Goal: Information Seeking & Learning: Understand process/instructions

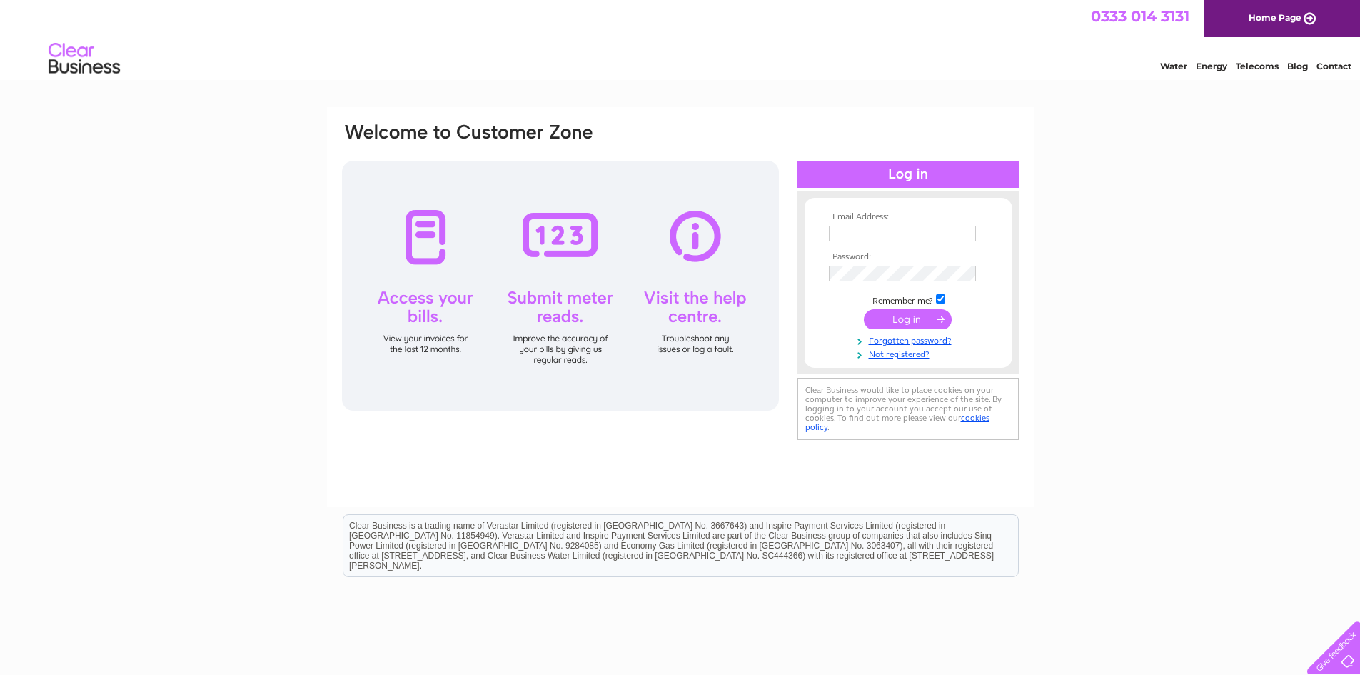
type input "admin@carnoustiegolfclub.co.uk"
click at [909, 318] on input "submit" at bounding box center [908, 319] width 88 height 20
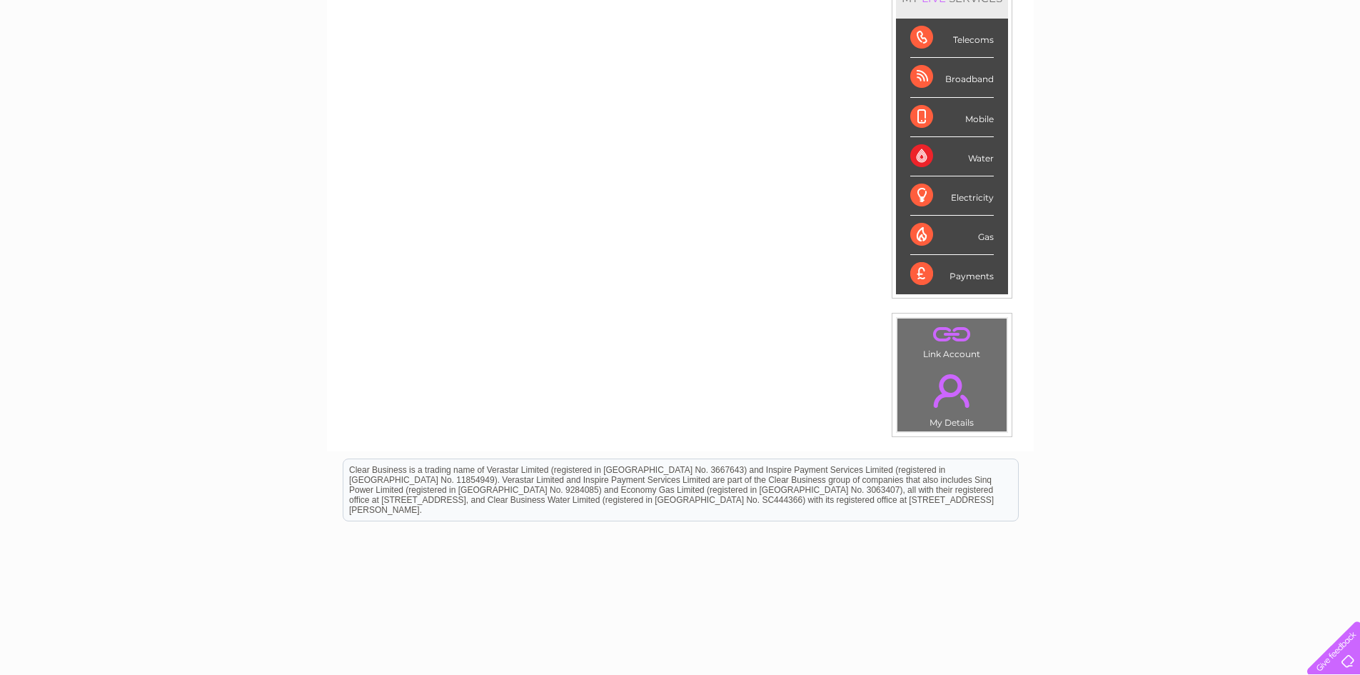
scroll to position [71, 0]
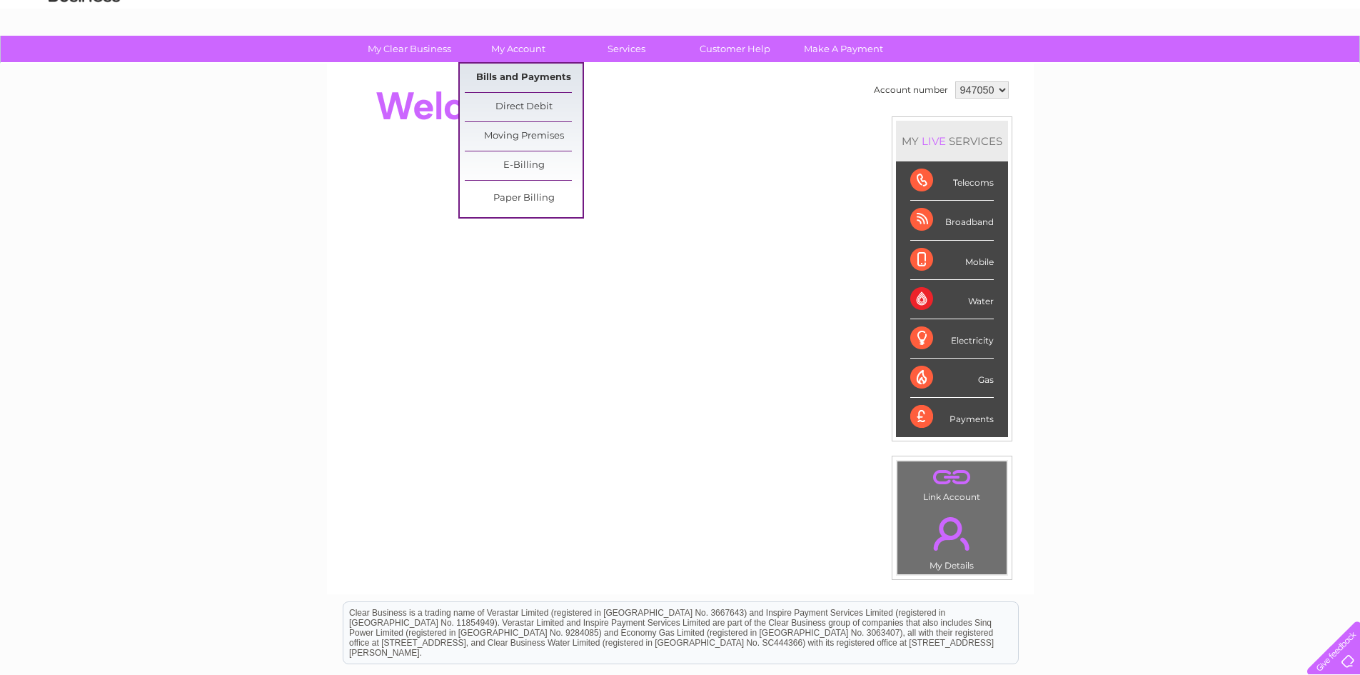
click at [512, 75] on link "Bills and Payments" at bounding box center [524, 78] width 118 height 29
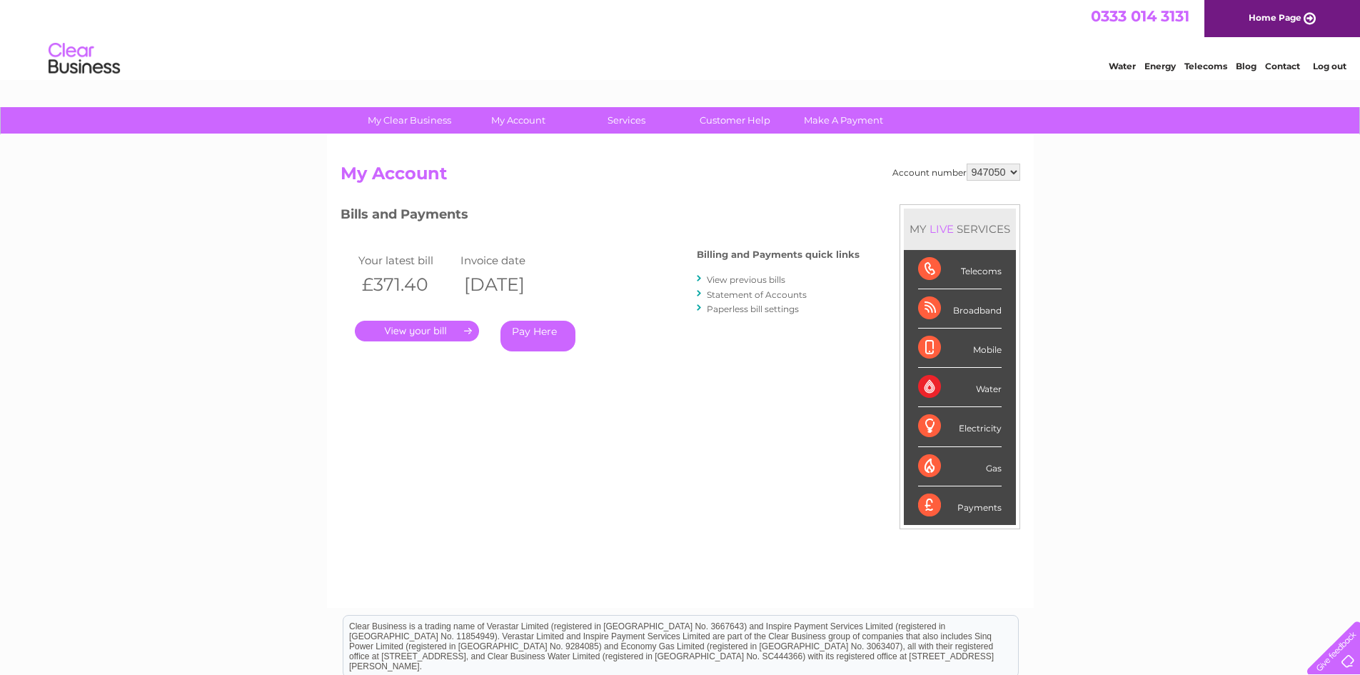
click at [418, 330] on link "." at bounding box center [417, 331] width 124 height 21
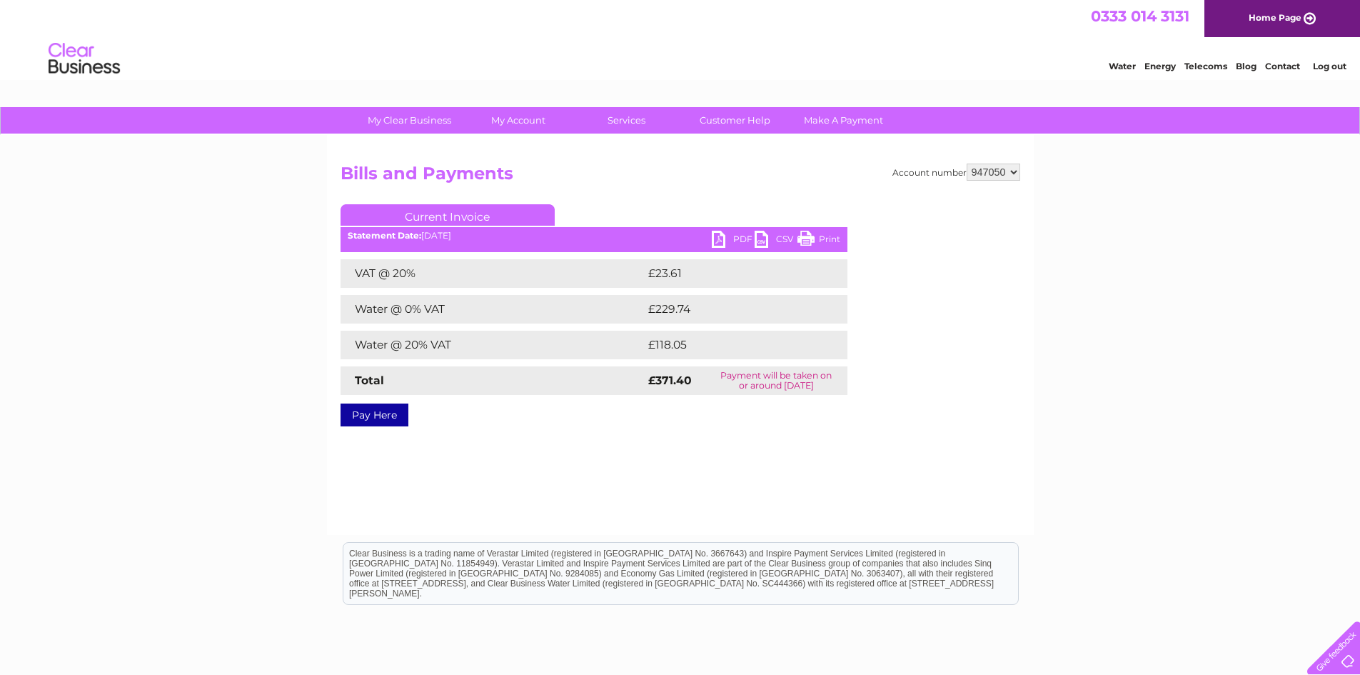
click at [725, 236] on link "PDF" at bounding box center [733, 241] width 43 height 21
click at [734, 235] on link "PDF" at bounding box center [733, 241] width 43 height 21
click at [722, 234] on link "PDF" at bounding box center [733, 241] width 43 height 21
click at [718, 239] on link "PDF" at bounding box center [733, 241] width 43 height 21
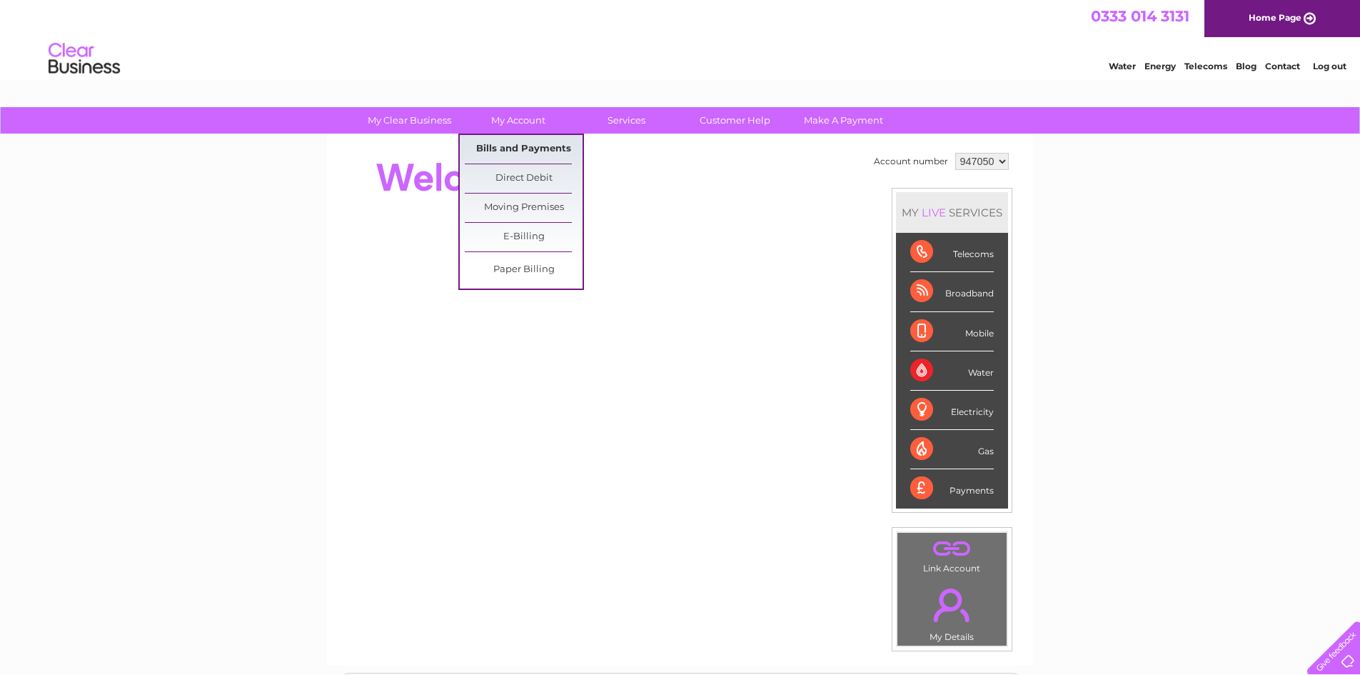
click at [512, 142] on link "Bills and Payments" at bounding box center [524, 149] width 118 height 29
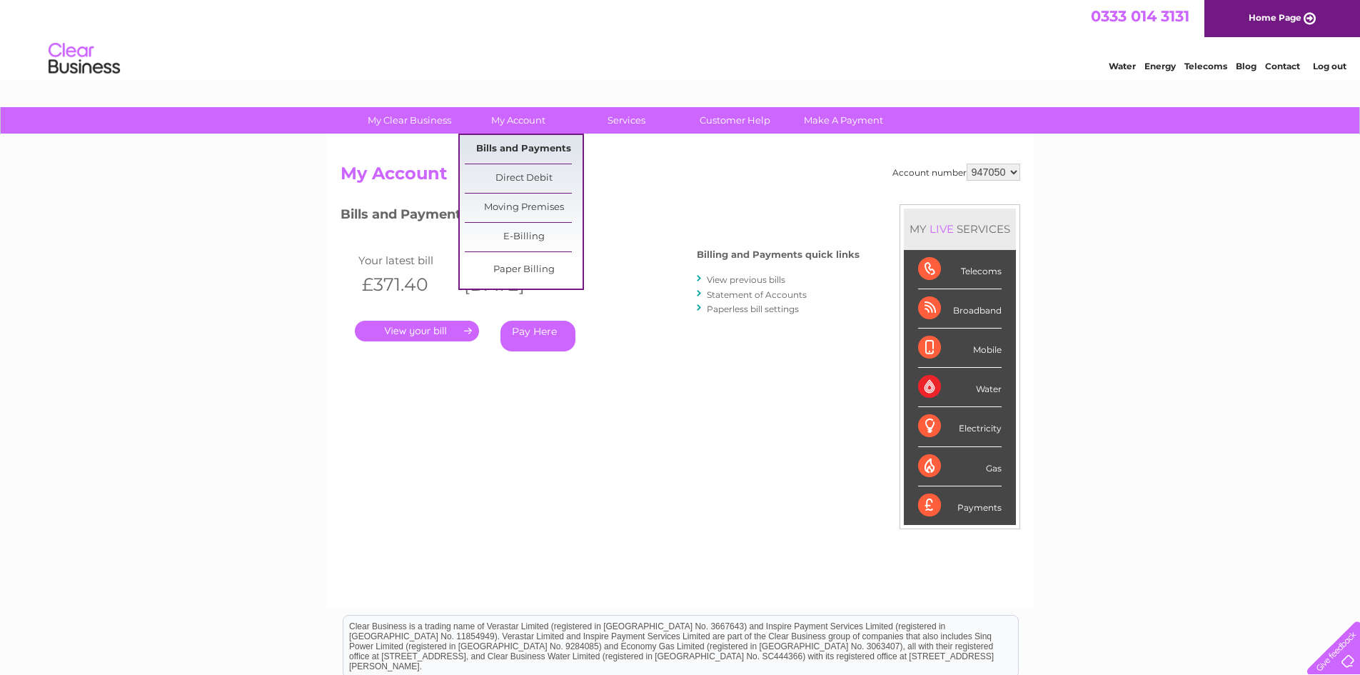
click at [522, 146] on link "Bills and Payments" at bounding box center [524, 149] width 118 height 29
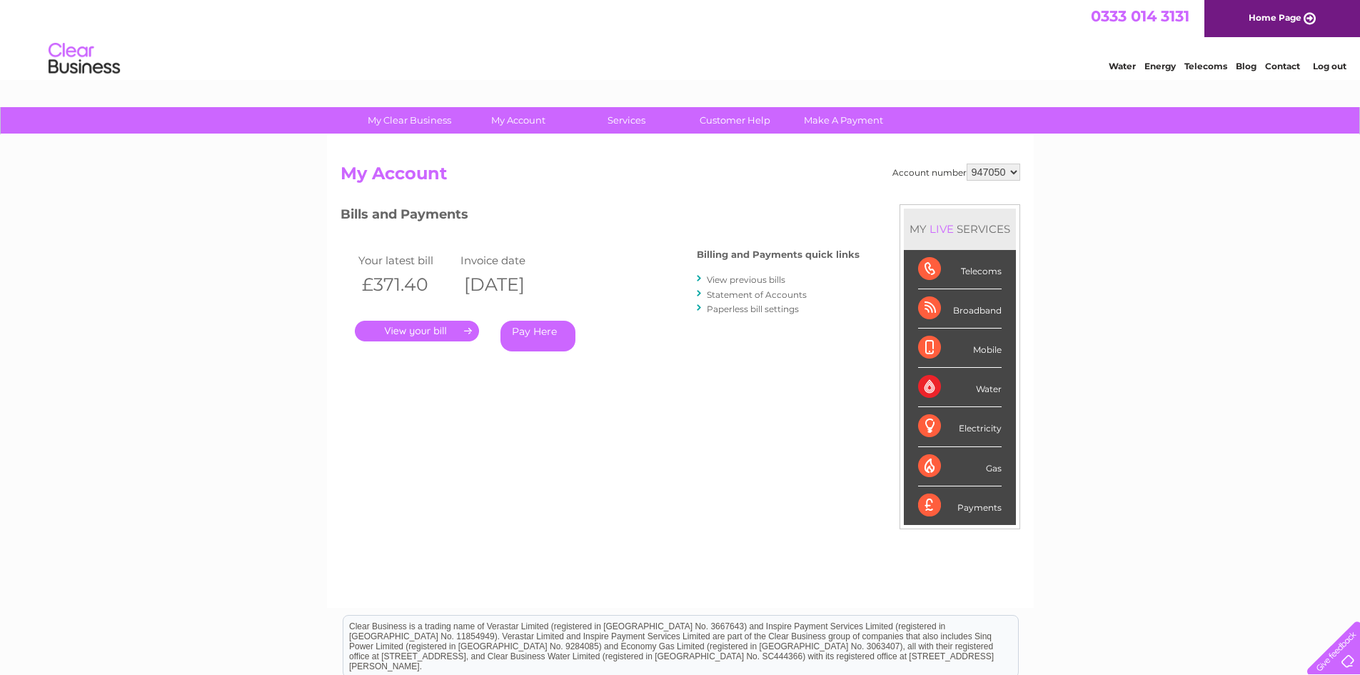
click at [736, 279] on link "View previous bills" at bounding box center [746, 279] width 79 height 11
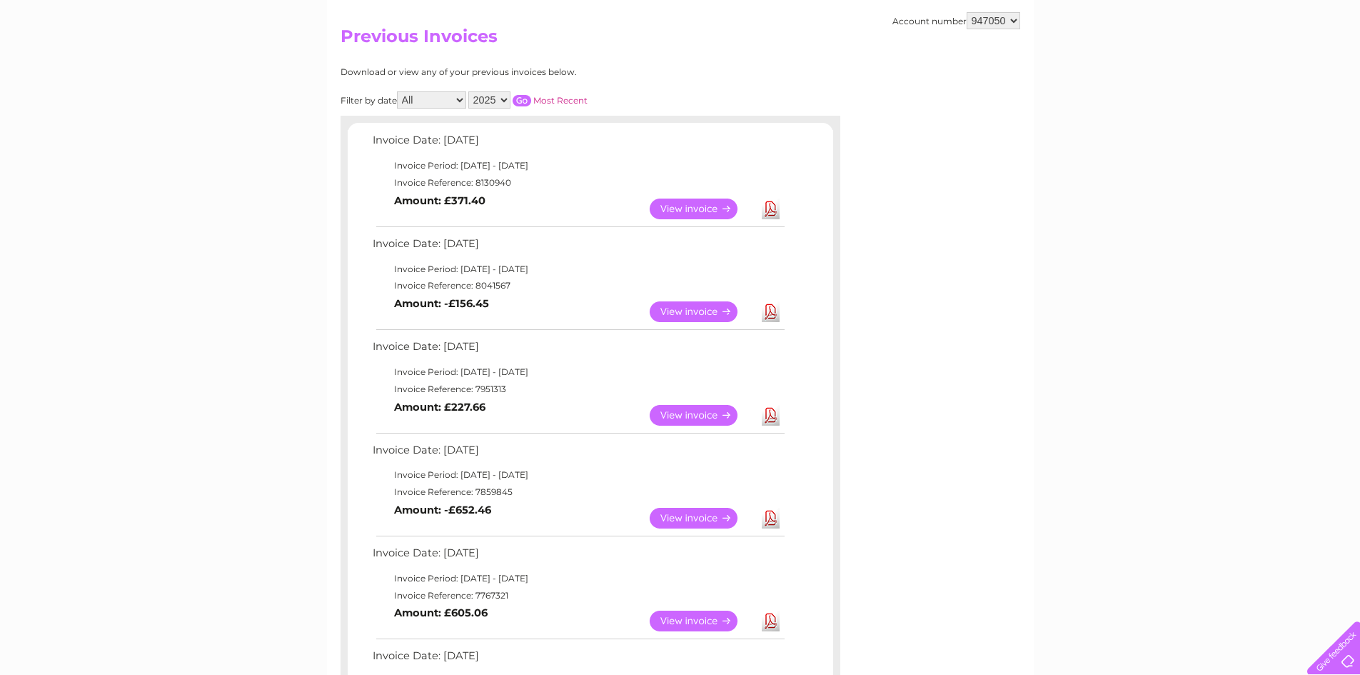
scroll to position [143, 0]
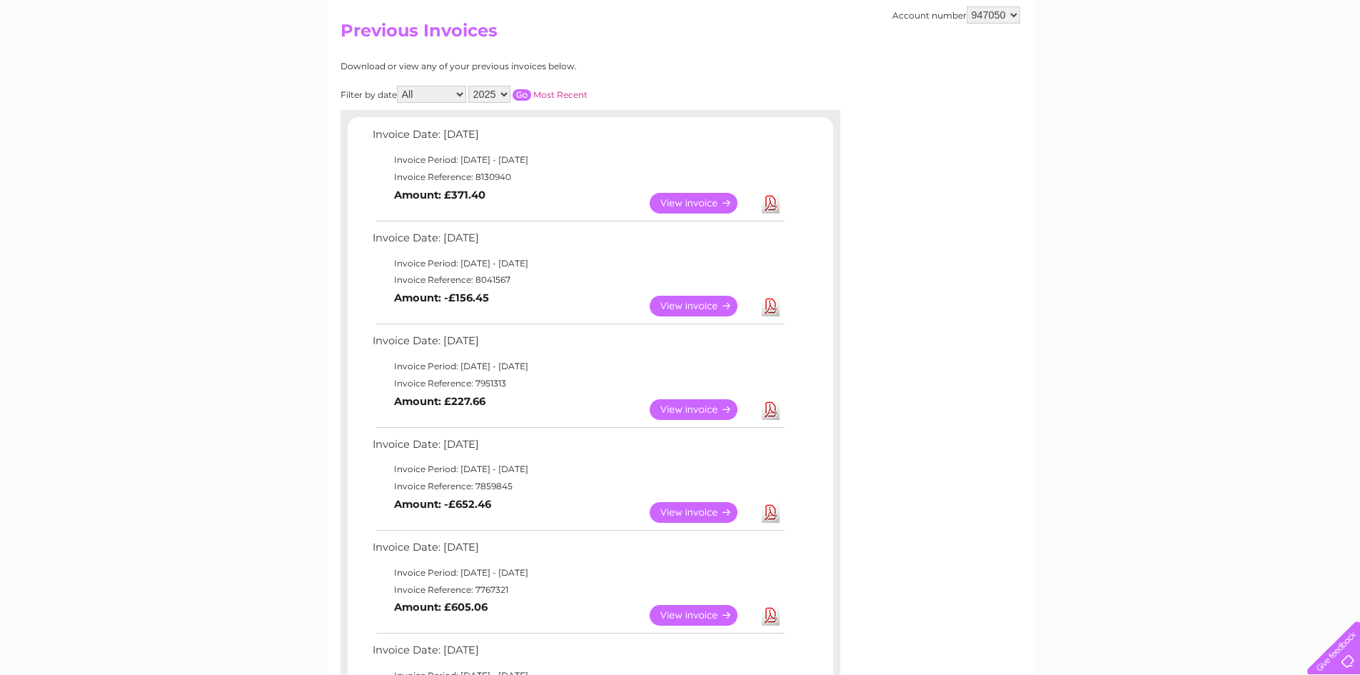
click at [716, 303] on link "View" at bounding box center [702, 306] width 105 height 21
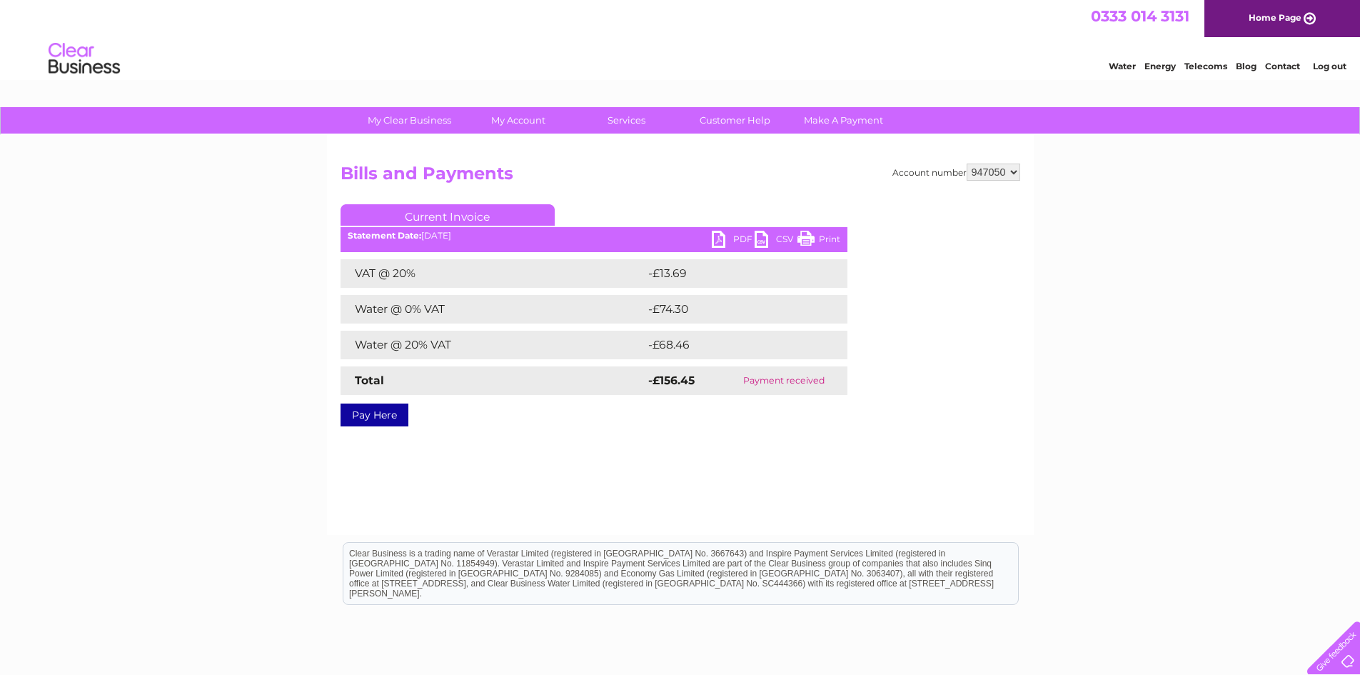
click at [718, 236] on link "PDF" at bounding box center [733, 241] width 43 height 21
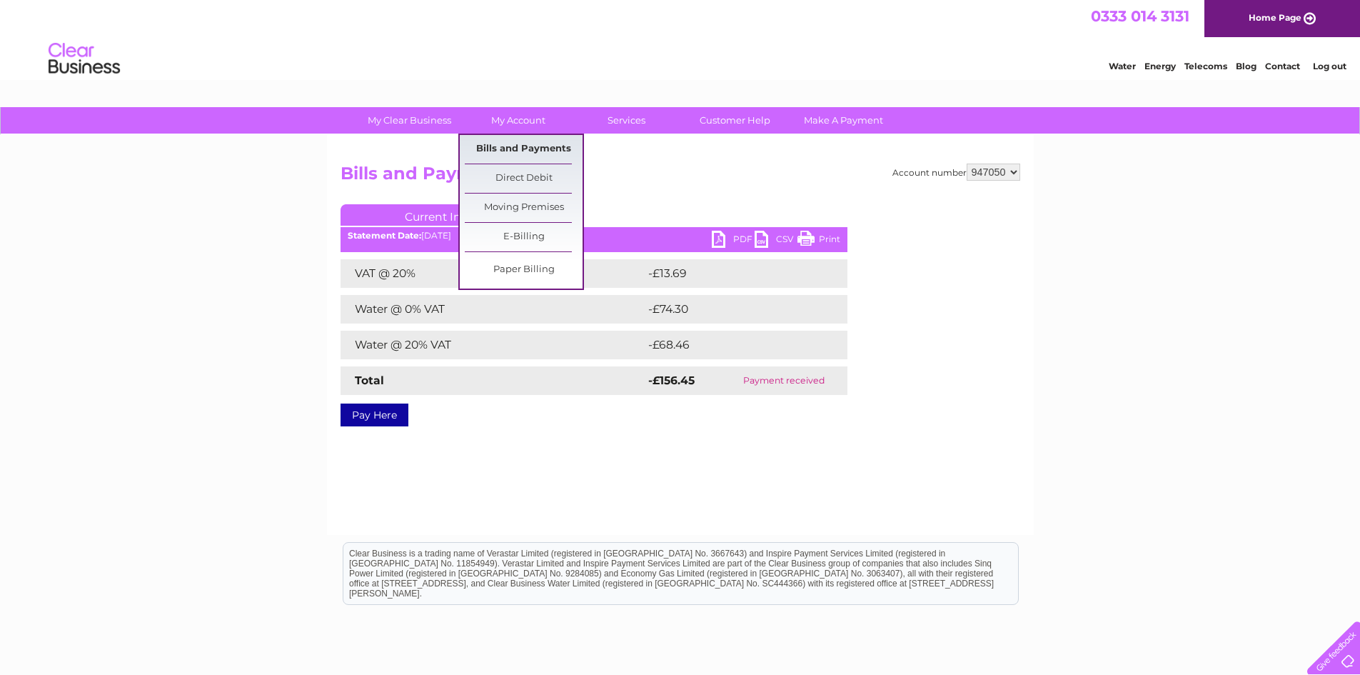
click at [505, 143] on link "Bills and Payments" at bounding box center [524, 149] width 118 height 29
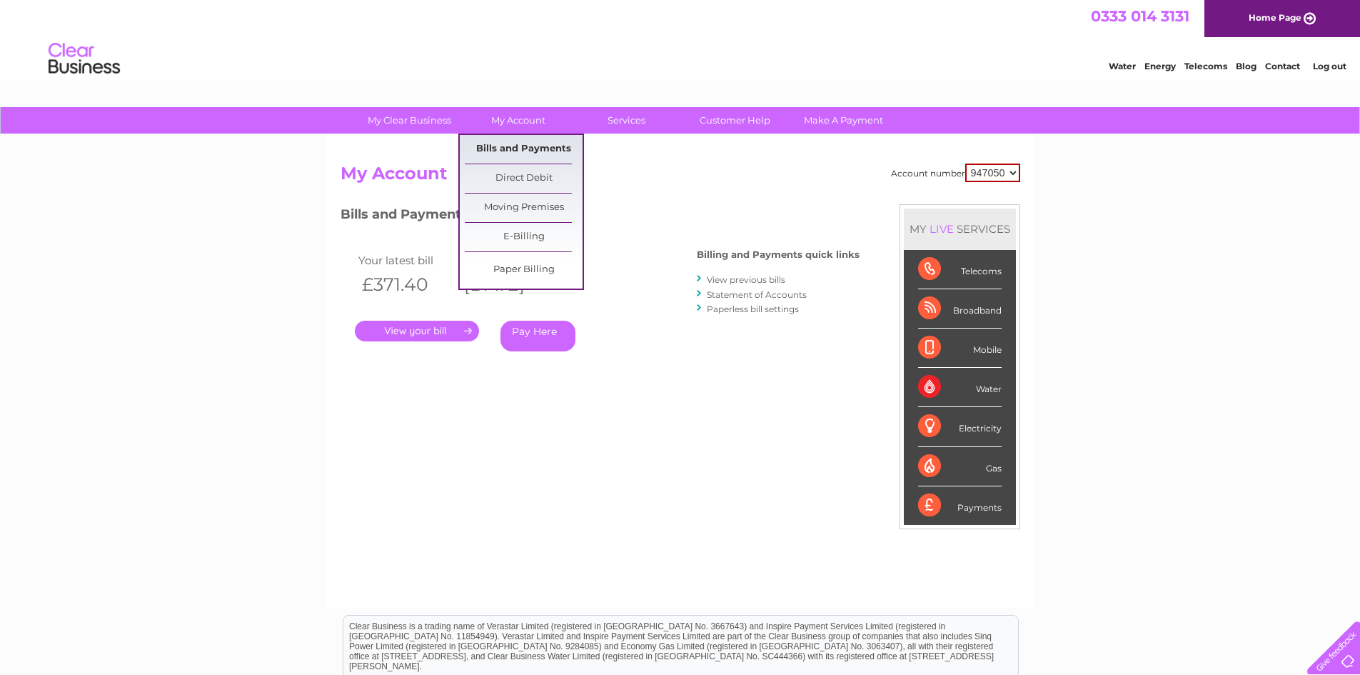
click at [513, 142] on link "Bills and Payments" at bounding box center [524, 149] width 118 height 29
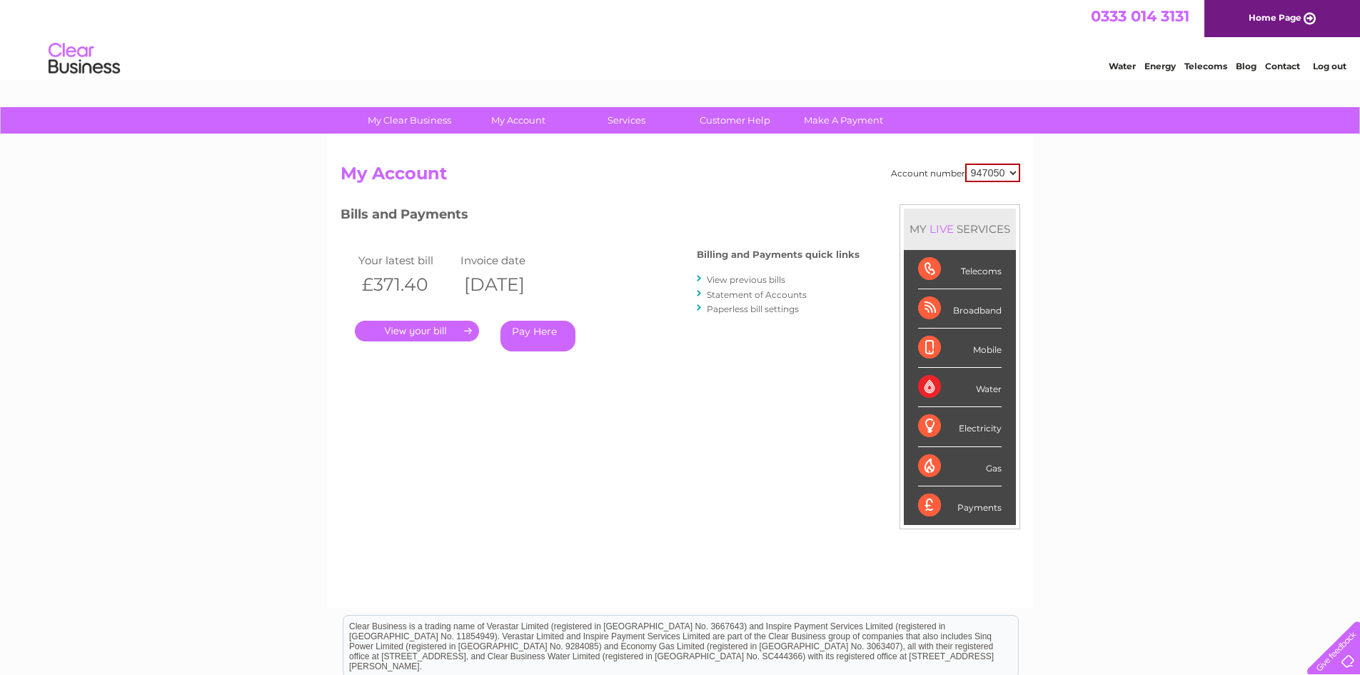
click at [747, 277] on link "View previous bills" at bounding box center [746, 279] width 79 height 11
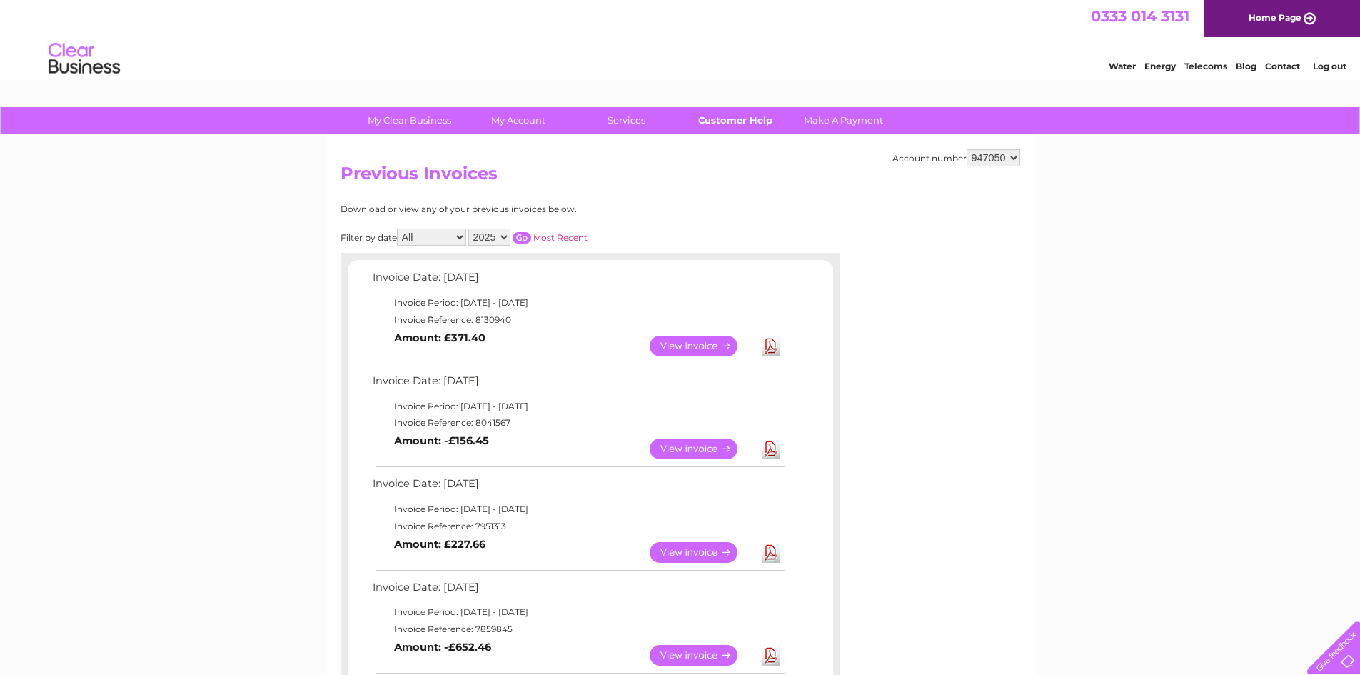
click at [738, 118] on link "Customer Help" at bounding box center [735, 120] width 118 height 26
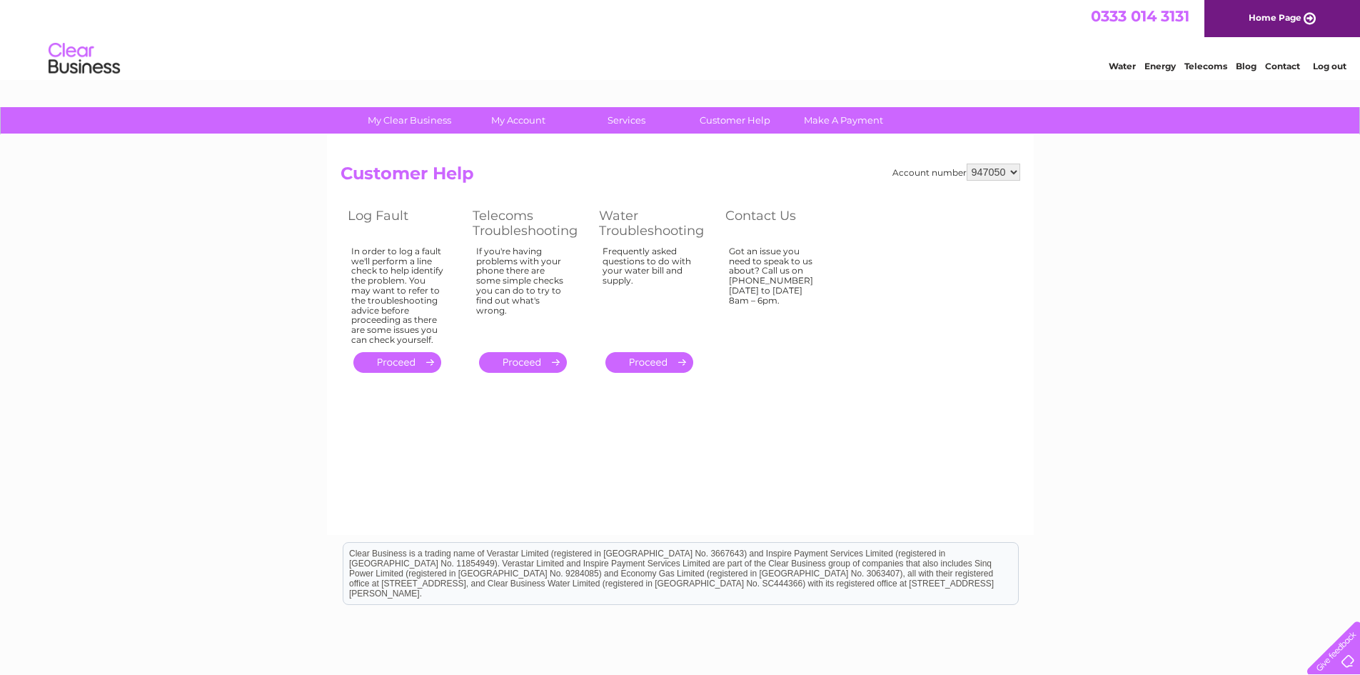
click at [643, 360] on link "." at bounding box center [649, 362] width 88 height 21
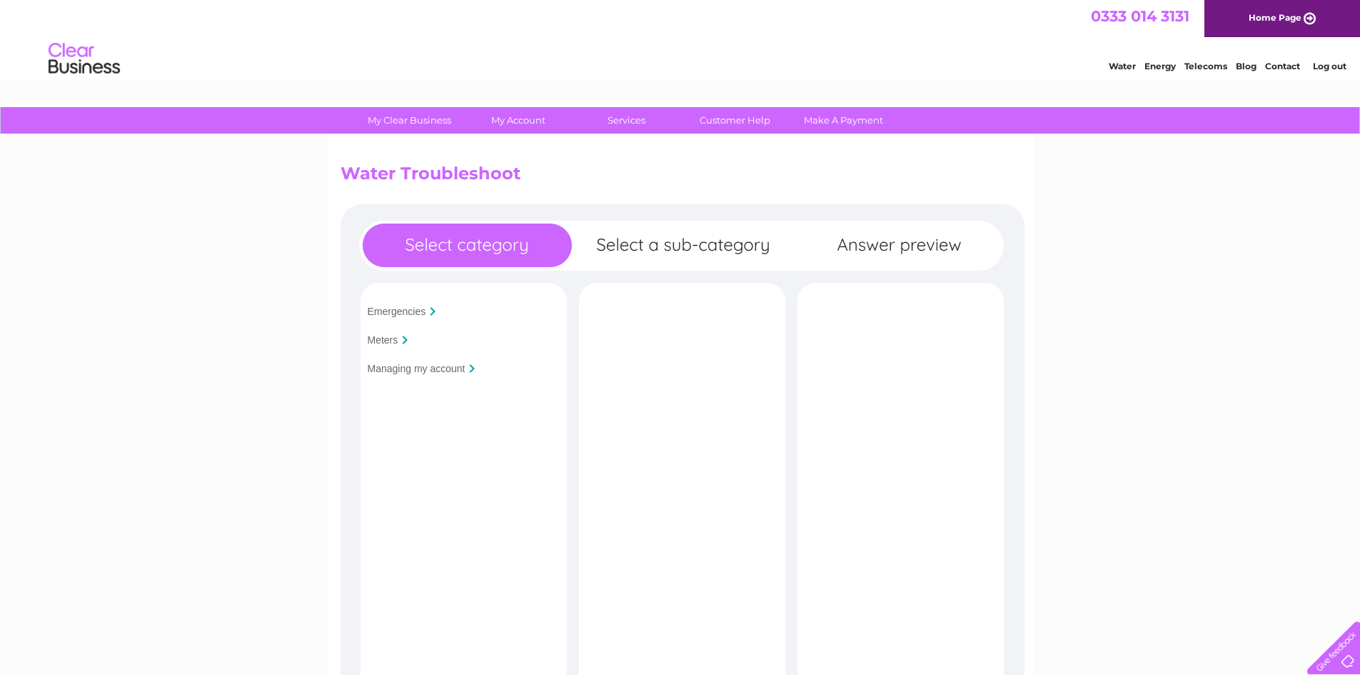
click at [398, 367] on input "Managing my account" at bounding box center [417, 368] width 98 height 11
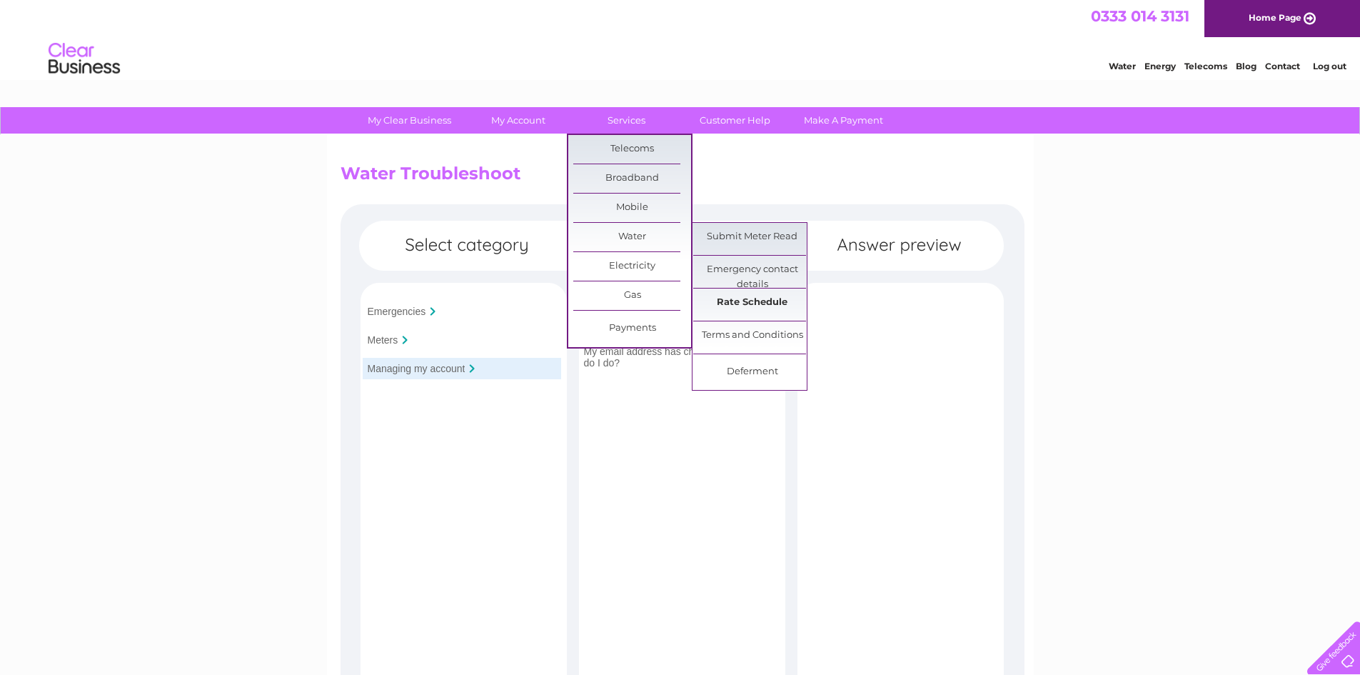
click at [750, 300] on link "Rate Schedule" at bounding box center [752, 302] width 118 height 29
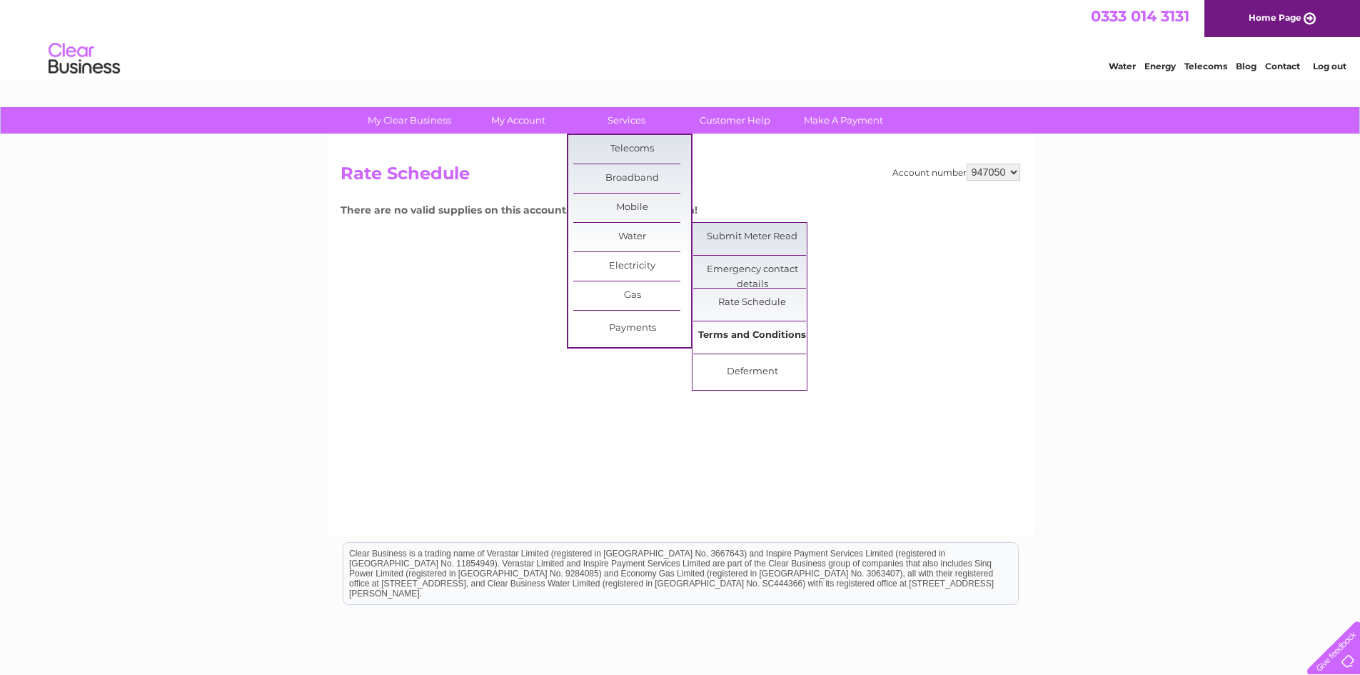
click at [752, 334] on link "Terms and Conditions" at bounding box center [752, 335] width 118 height 29
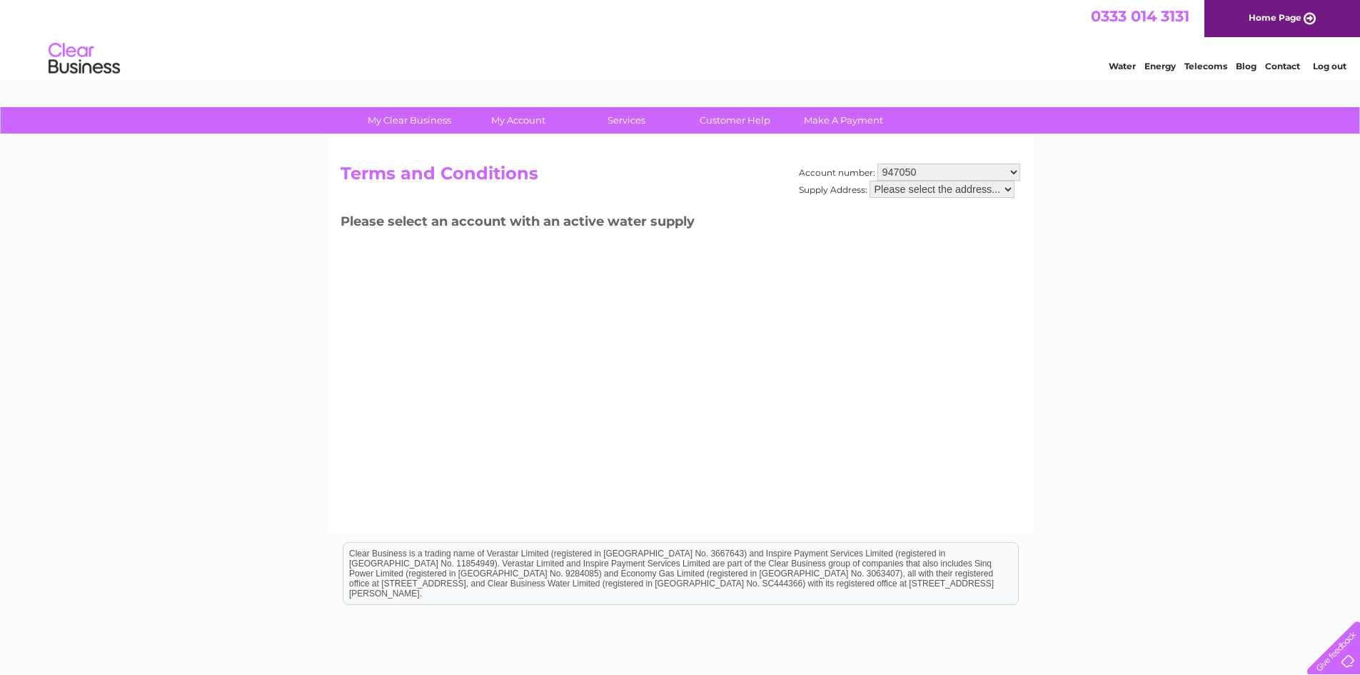
click at [1007, 188] on select "Please select the address..." at bounding box center [941, 189] width 145 height 17
click at [1009, 187] on select "Please select the address..." at bounding box center [941, 189] width 145 height 17
click at [1012, 172] on select "947050" at bounding box center [948, 171] width 143 height 17
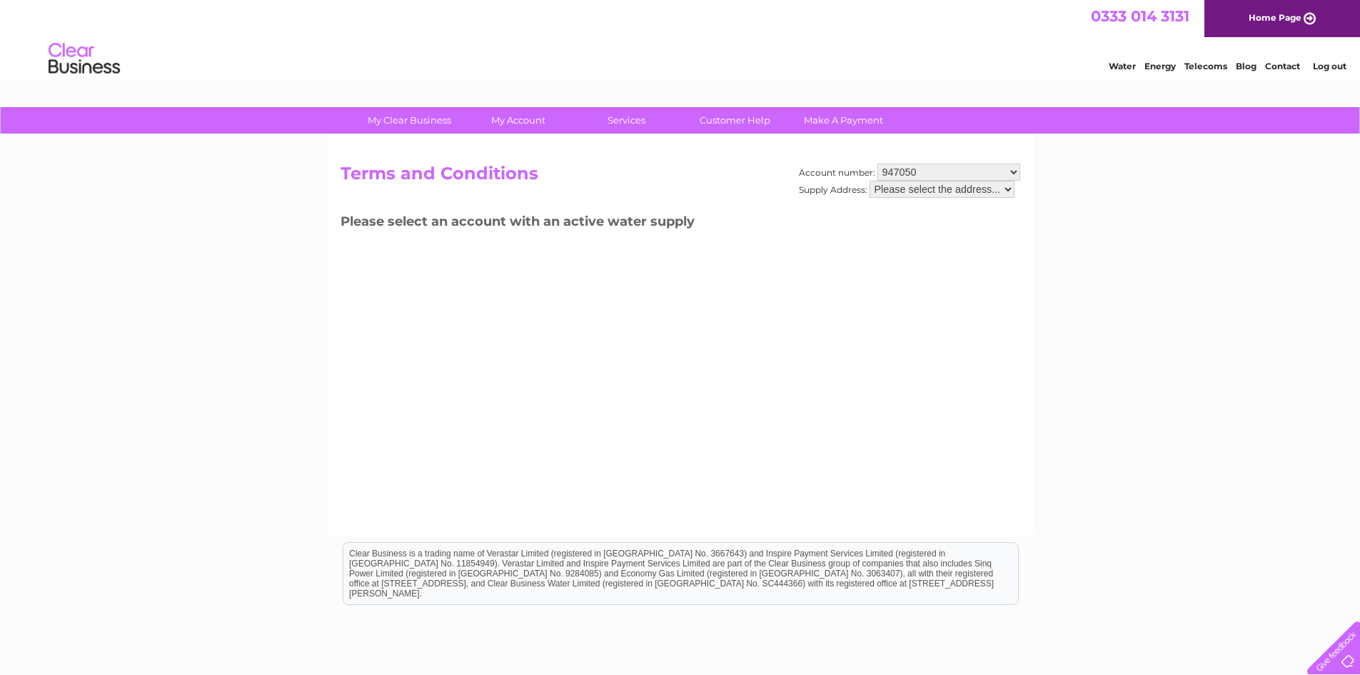
click at [1012, 172] on select "947050" at bounding box center [948, 171] width 143 height 17
click at [1281, 64] on link "Contact" at bounding box center [1282, 66] width 35 height 11
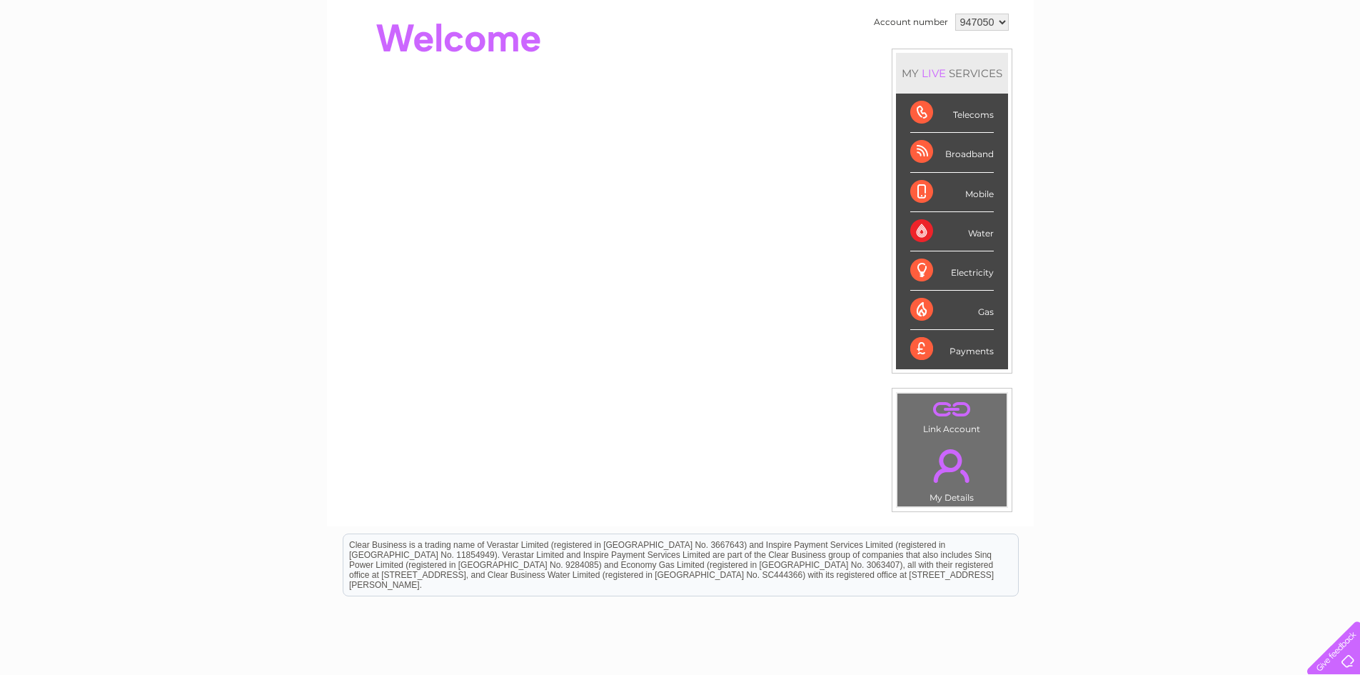
scroll to position [143, 0]
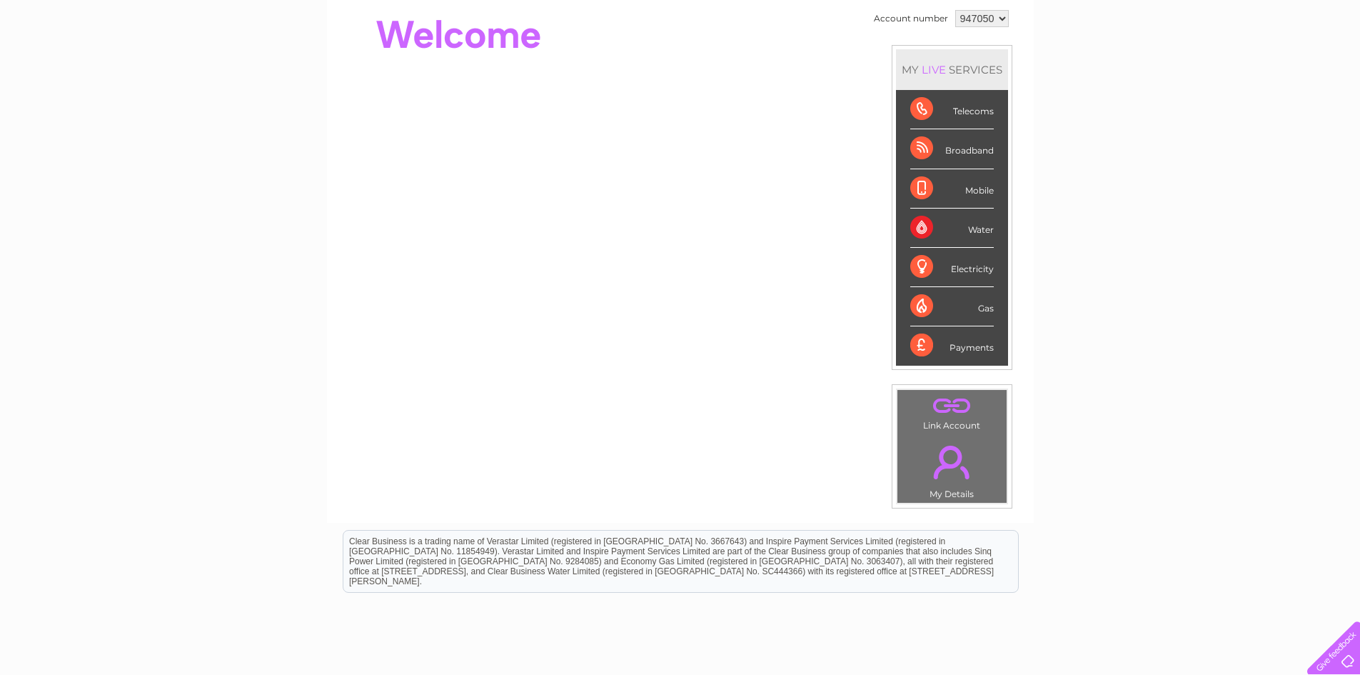
click at [974, 227] on div "Water" at bounding box center [952, 227] width 84 height 39
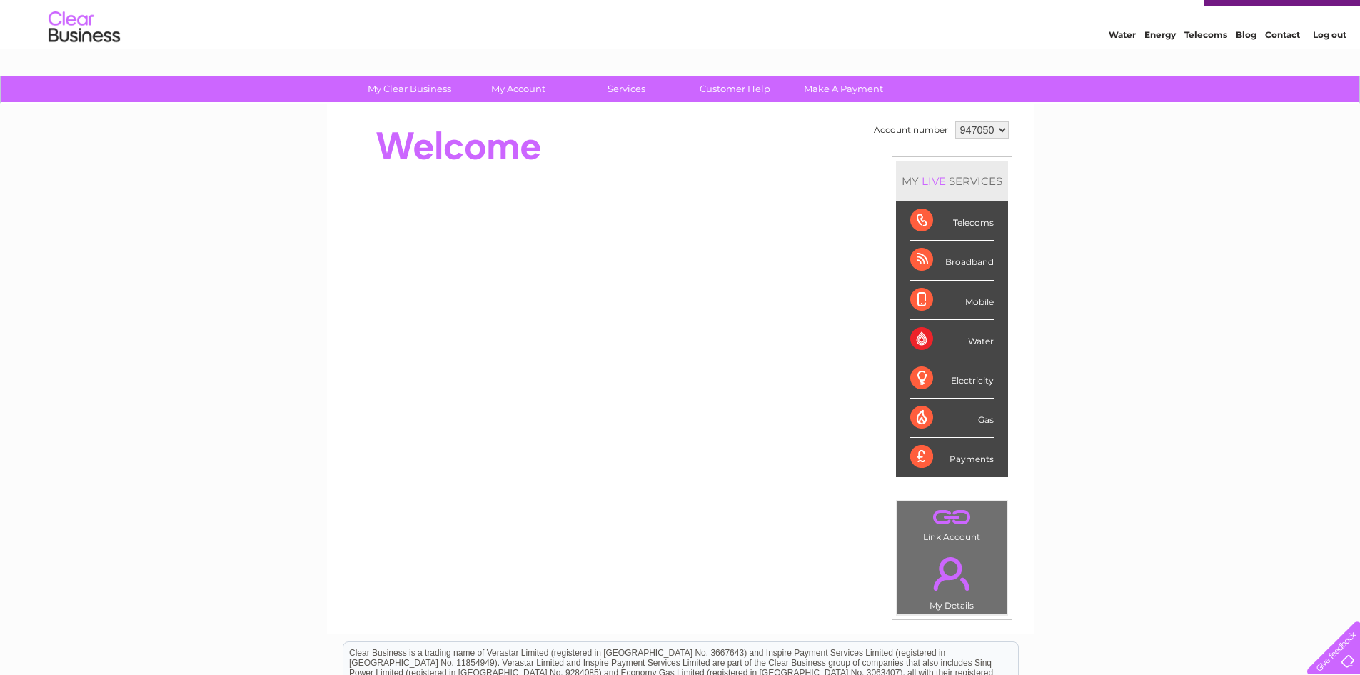
scroll to position [0, 0]
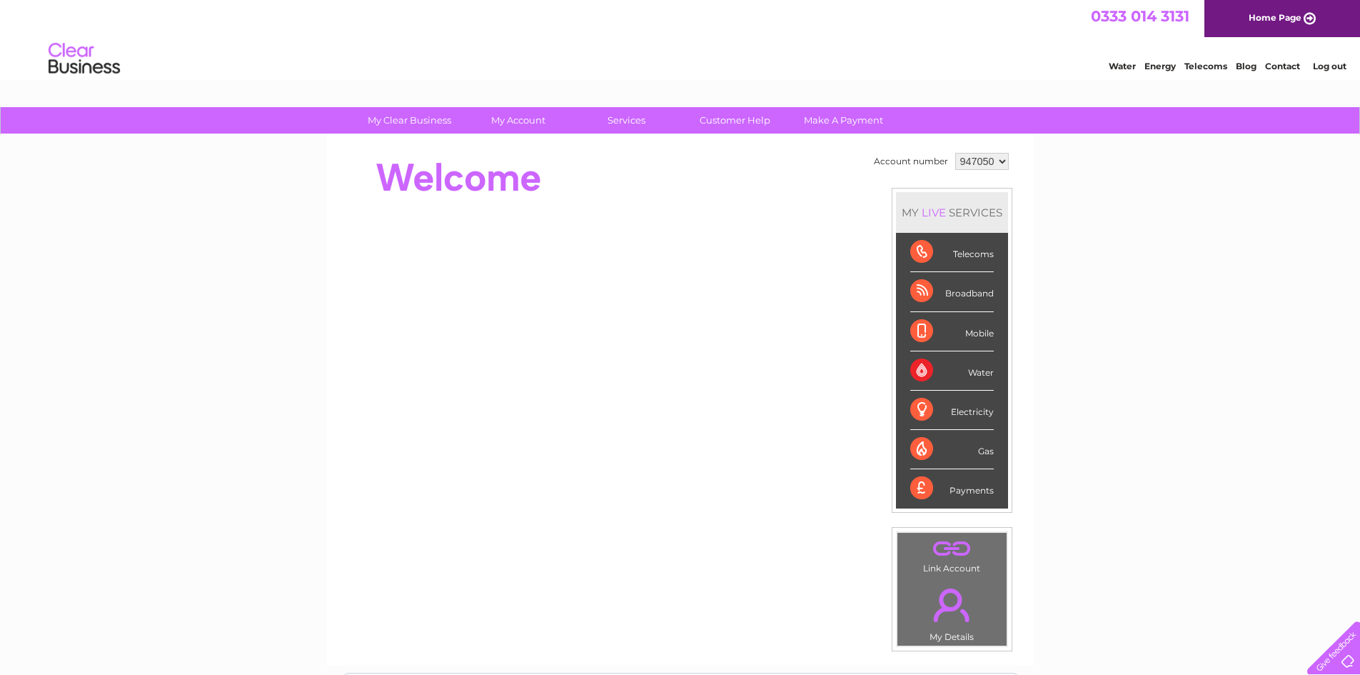
click at [917, 367] on div "Water" at bounding box center [952, 370] width 84 height 39
click at [922, 367] on div "Water" at bounding box center [952, 370] width 84 height 39
